Goal: Find specific page/section: Find specific page/section

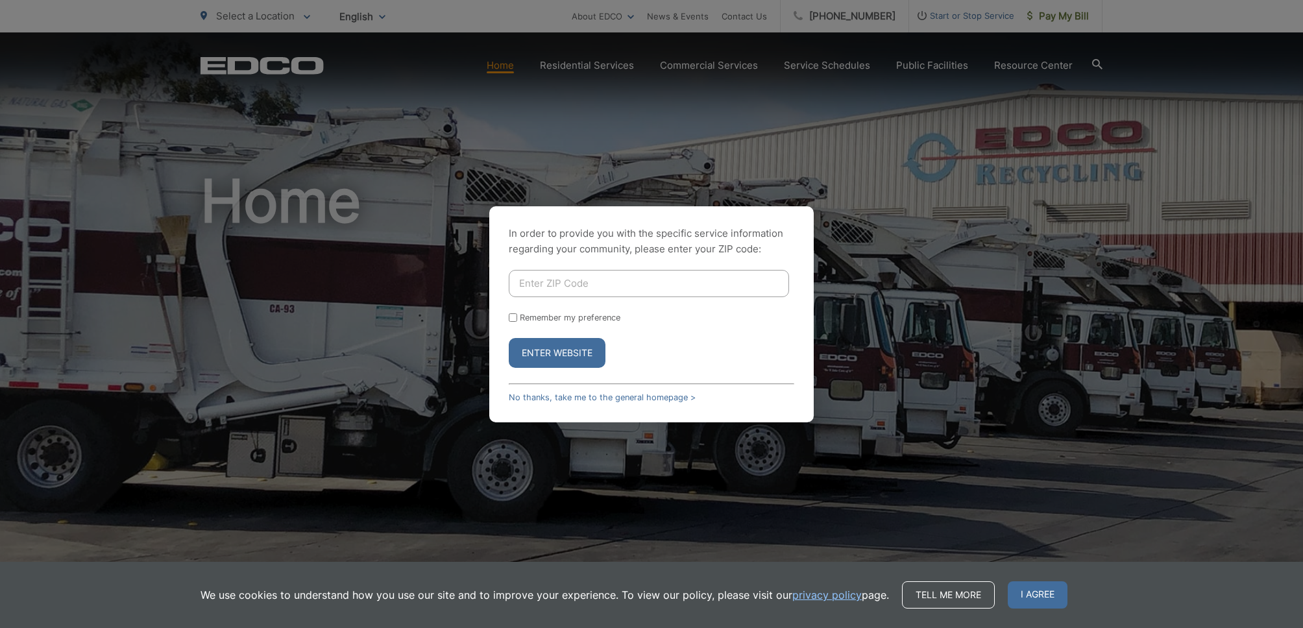
scroll to position [0, 13]
click at [563, 281] on input "Enter ZIP Code" at bounding box center [649, 283] width 280 height 27
type input "92028"
click at [557, 352] on button "Enter Website" at bounding box center [557, 353] width 97 height 30
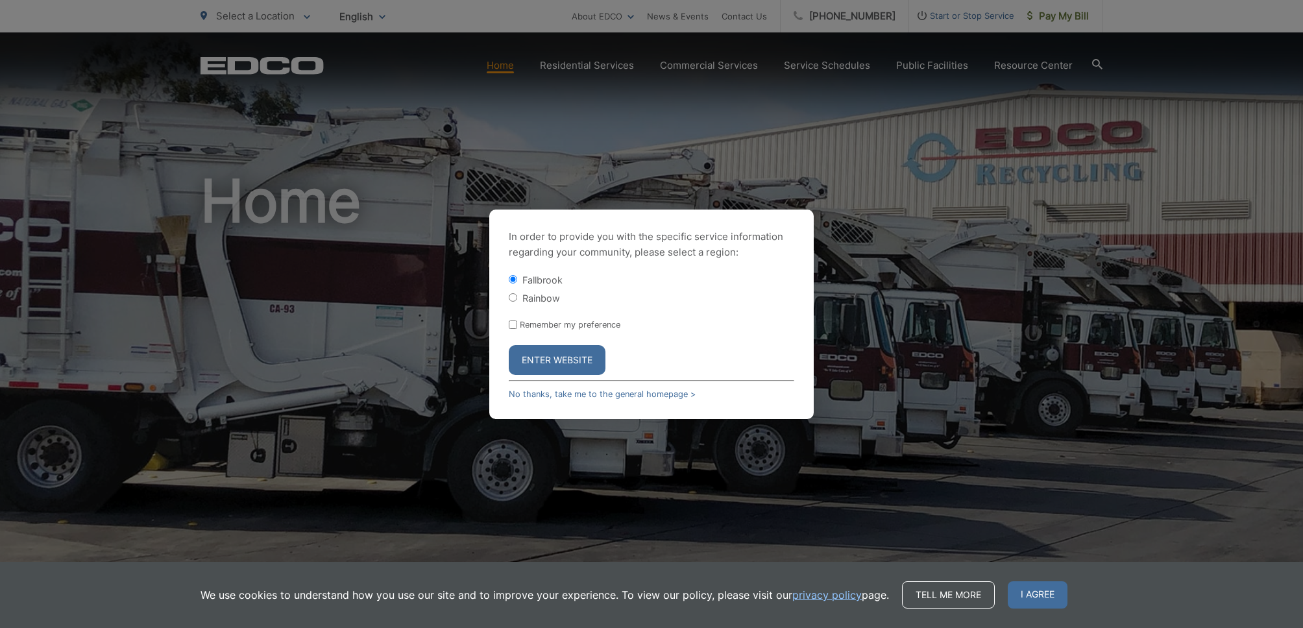
click at [579, 362] on button "Enter Website" at bounding box center [557, 360] width 97 height 30
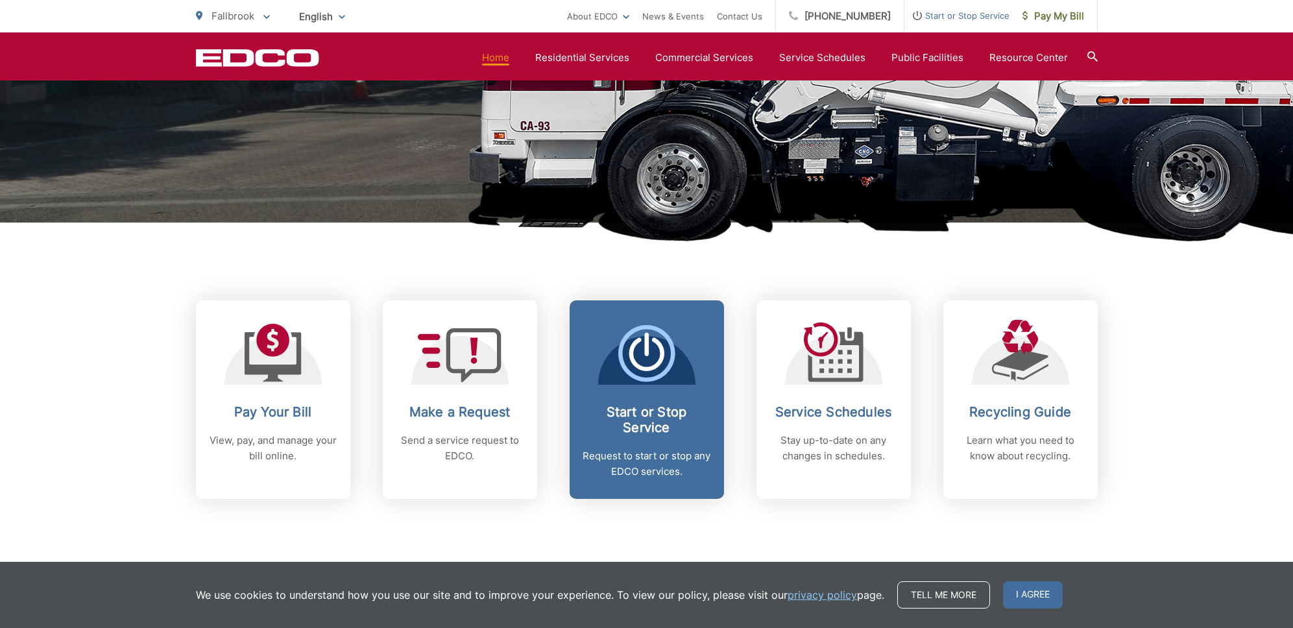
scroll to position [351, 0]
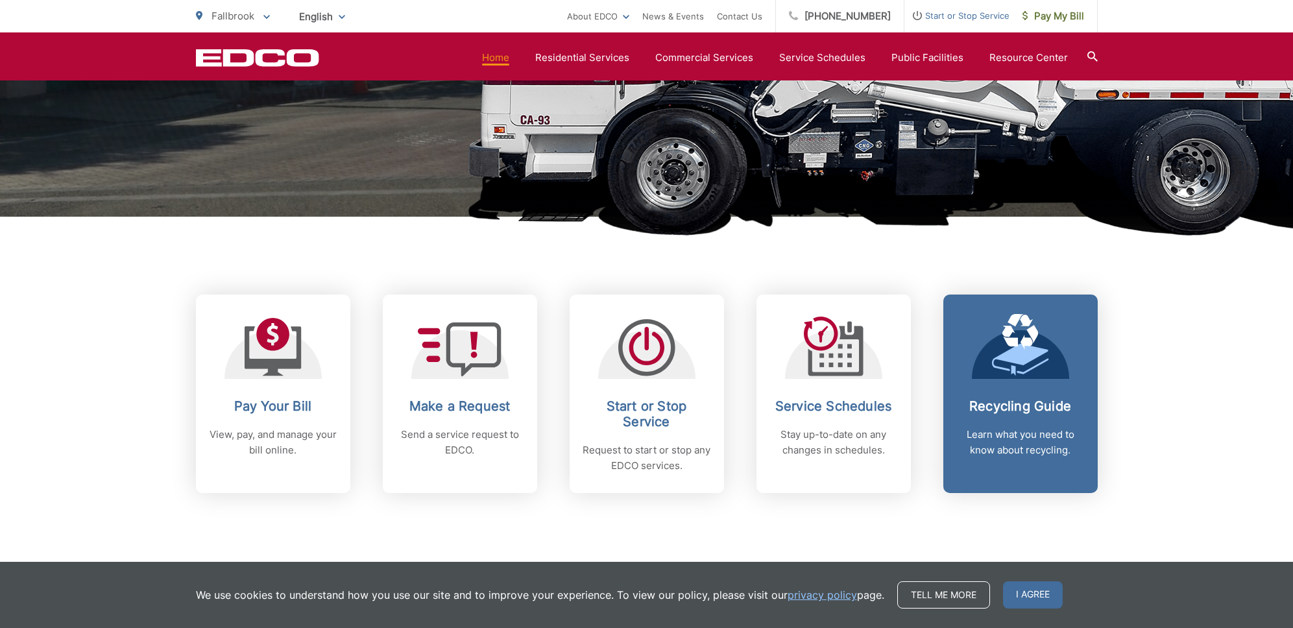
click at [1011, 376] on span at bounding box center [1020, 346] width 57 height 65
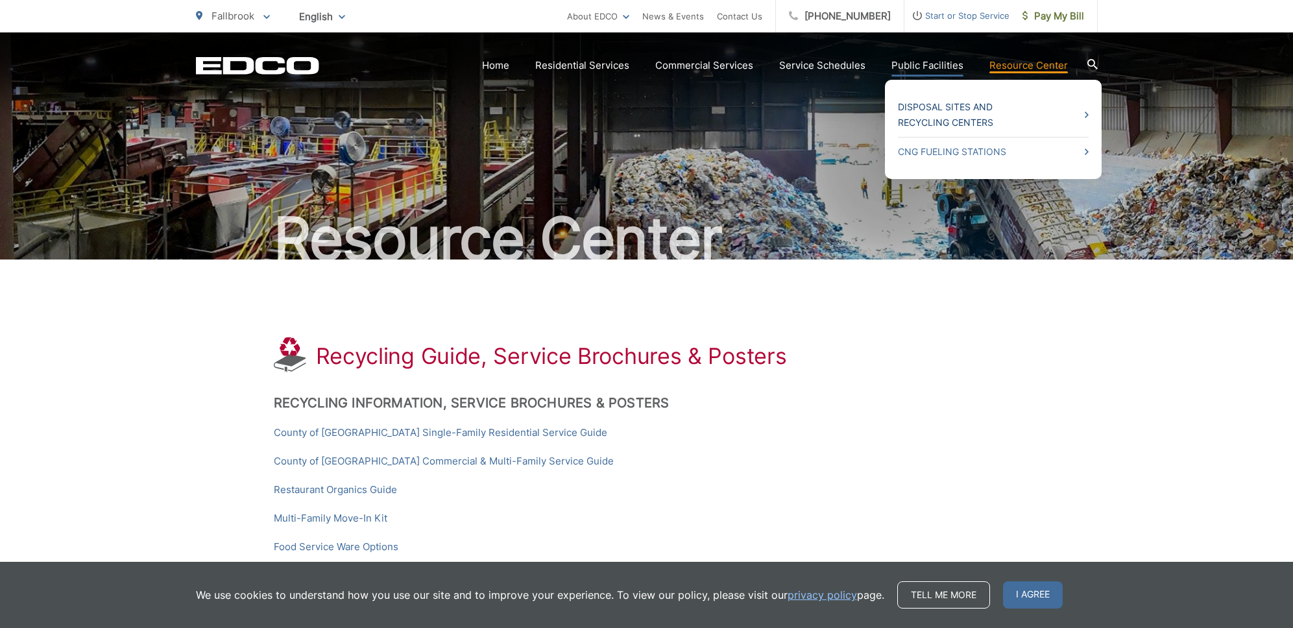
click at [951, 120] on link "Disposal Sites and Recycling Centers" at bounding box center [993, 114] width 191 height 31
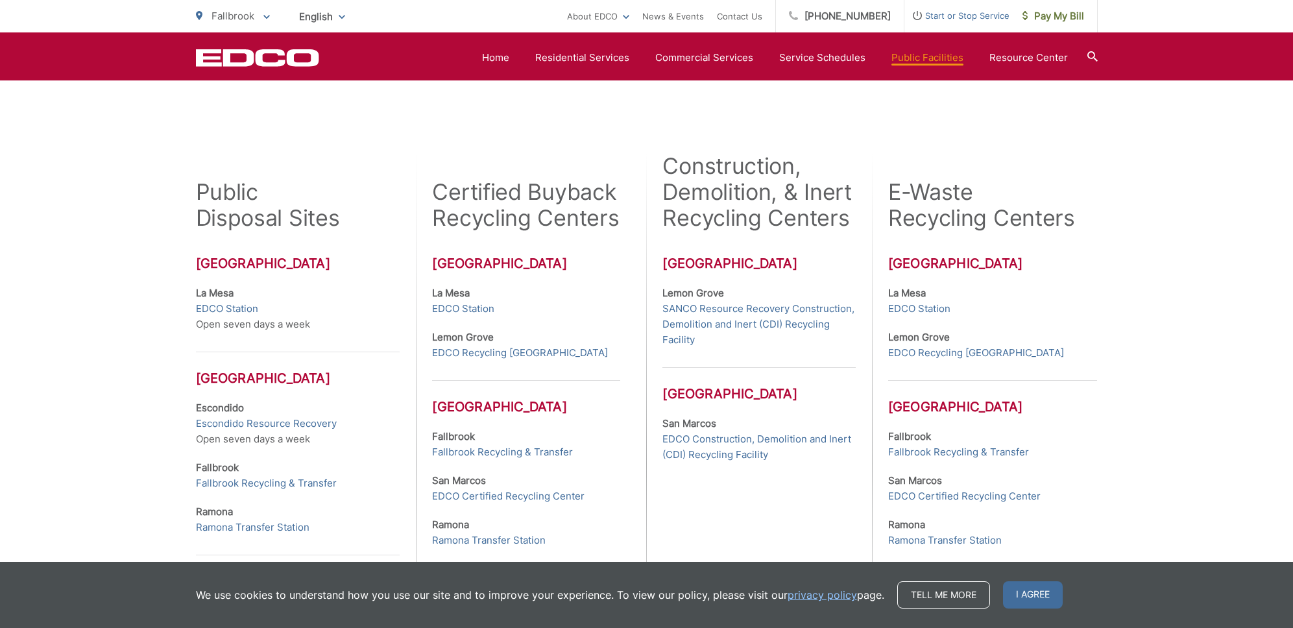
scroll to position [302, 0]
click at [300, 481] on link "Fallbrook Recycling & Transfer" at bounding box center [266, 483] width 141 height 16
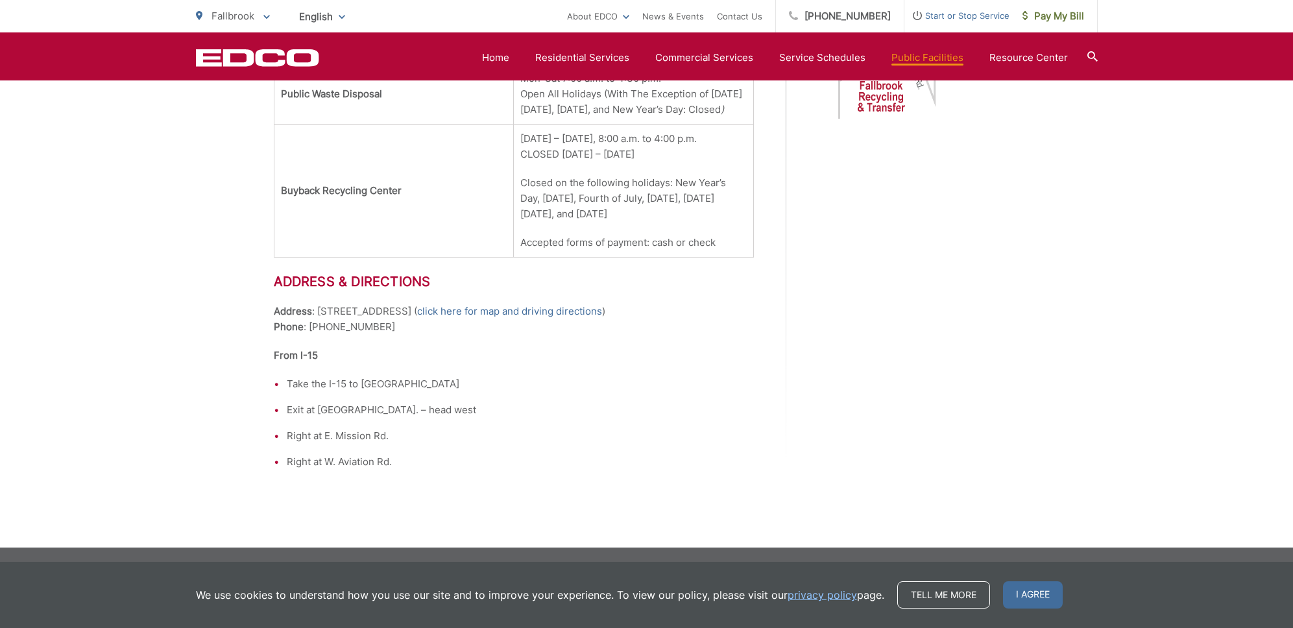
scroll to position [778, 0]
